Goal: Task Accomplishment & Management: Use online tool/utility

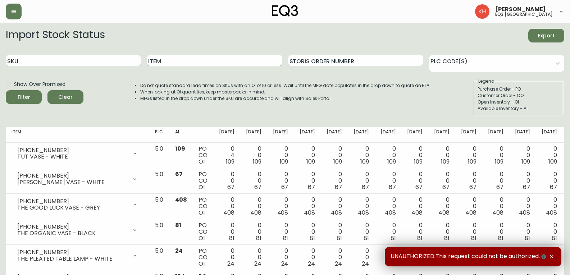
click at [175, 60] on input "Item" at bounding box center [214, 61] width 135 height 12
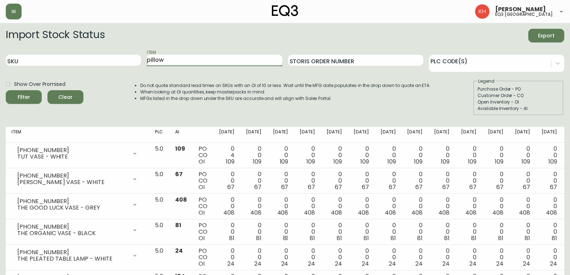
type input "pillow"
click at [6, 90] on button "Filter" at bounding box center [24, 97] width 36 height 14
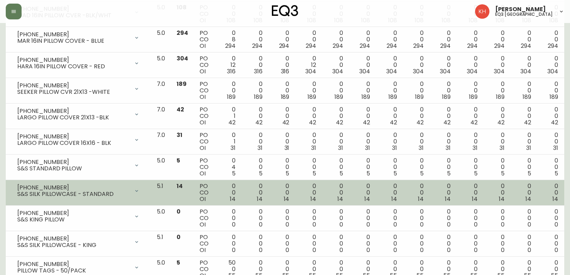
scroll to position [537, 0]
